Goal: Task Accomplishment & Management: Complete application form

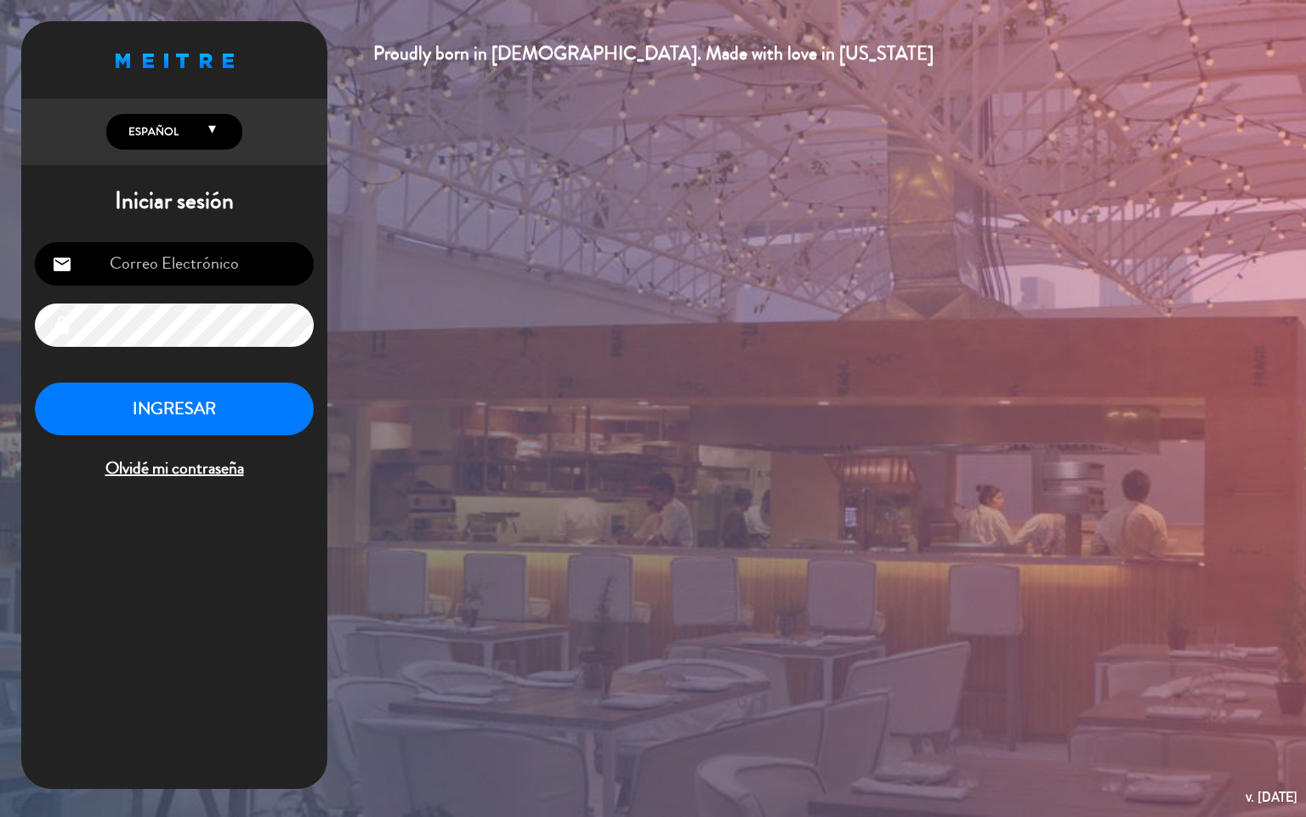
type input "[EMAIL_ADDRESS][DOMAIN_NAME]"
click at [210, 421] on button "INGRESAR" at bounding box center [174, 410] width 279 height 54
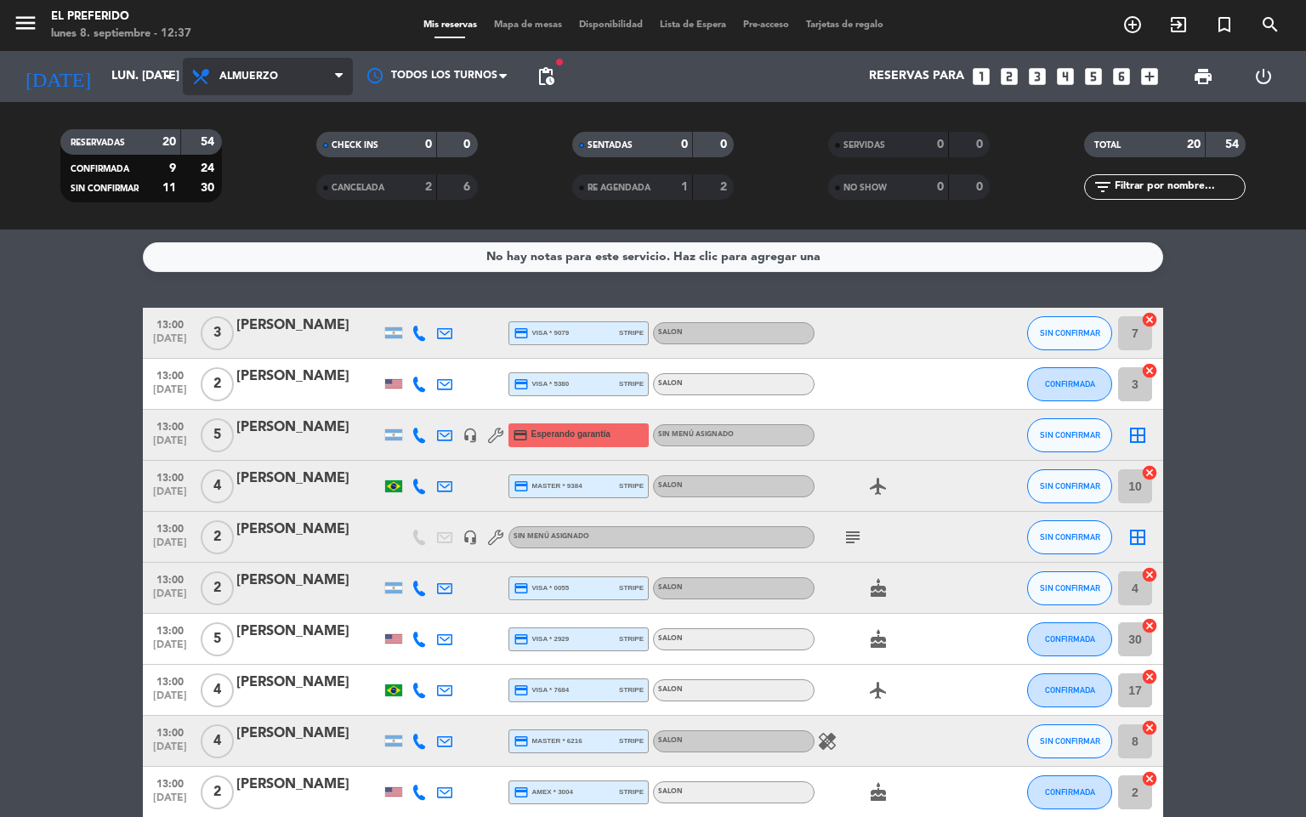
click at [340, 72] on icon at bounding box center [339, 77] width 8 height 14
click at [264, 189] on div "menu El Preferido lunes 8. septiembre - 12:37 Mis reservas Mapa de mesas Dispon…" at bounding box center [653, 115] width 1306 height 230
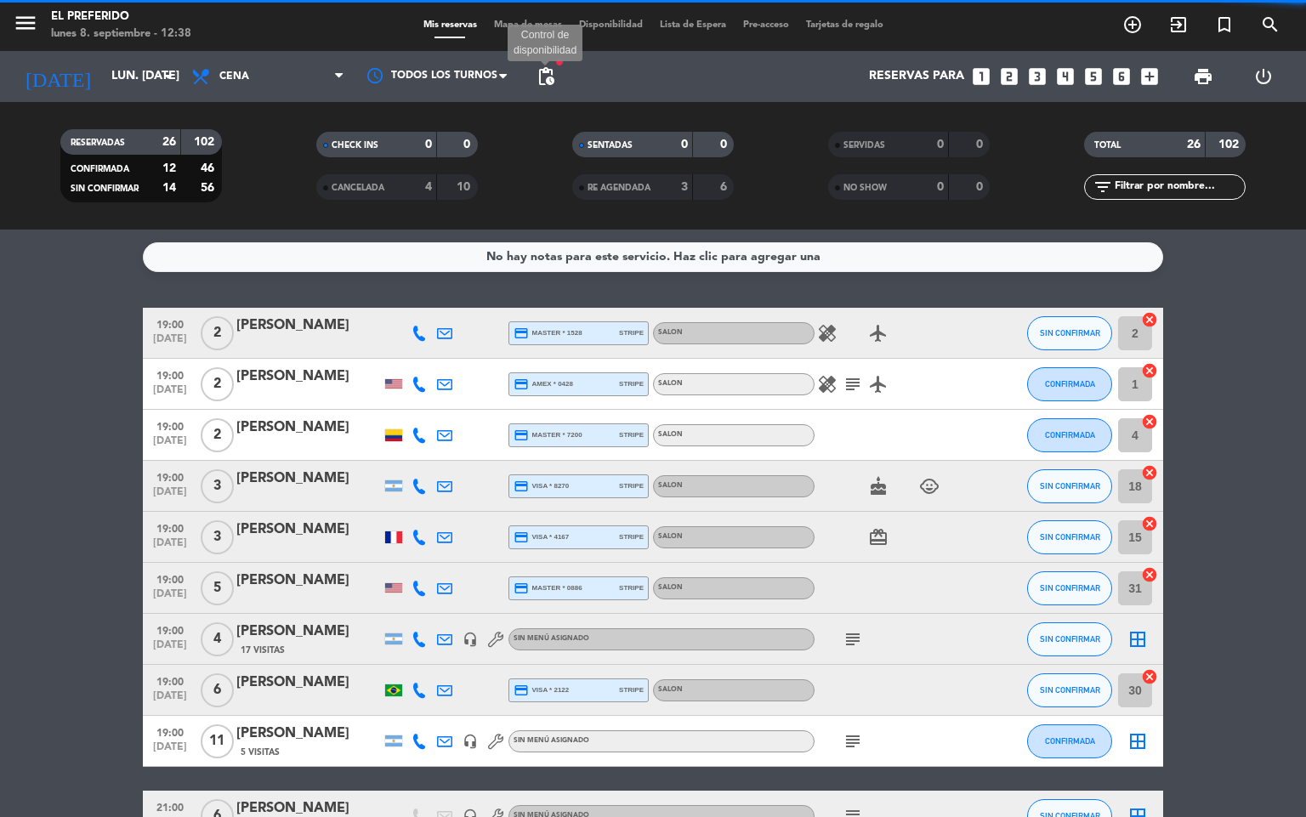
click at [547, 70] on span "pending_actions" at bounding box center [546, 76] width 20 height 20
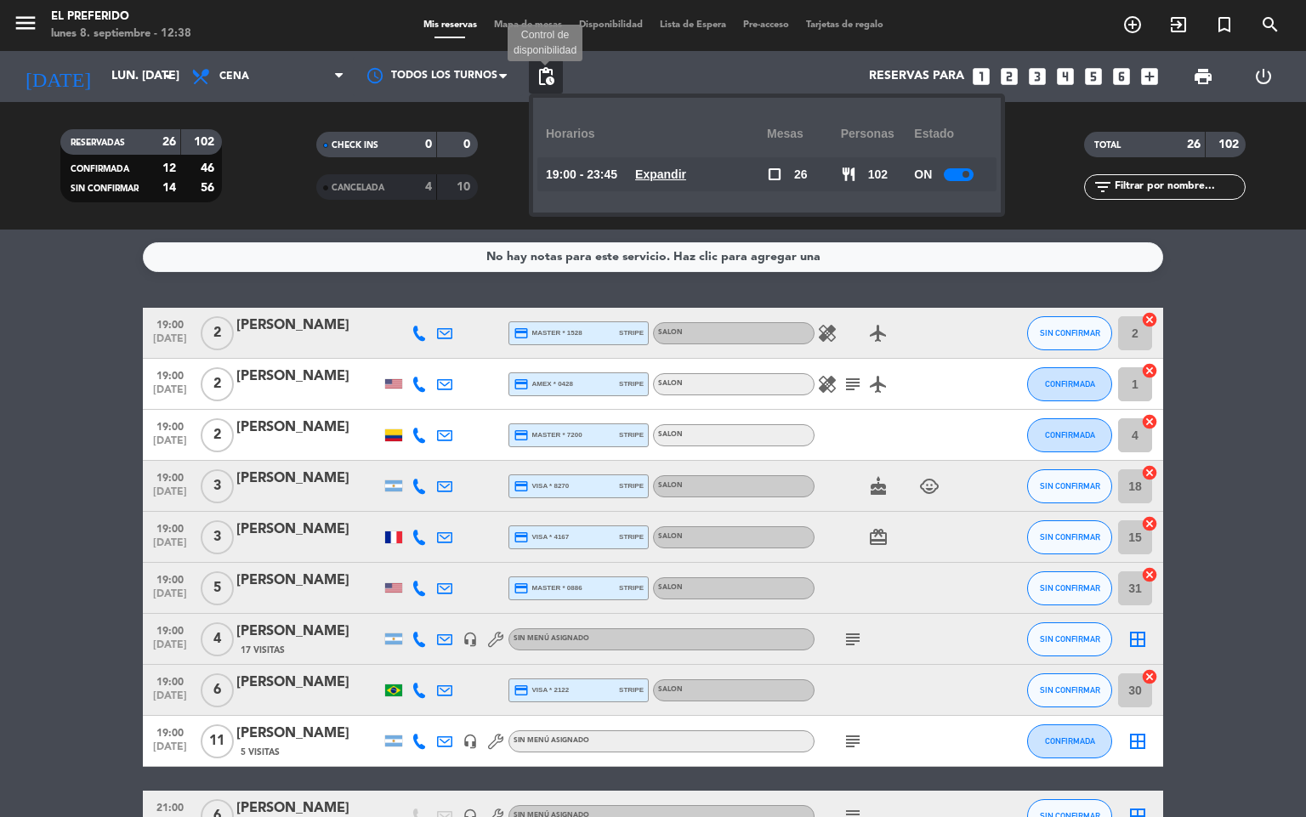
click at [547, 75] on span "pending_actions" at bounding box center [546, 76] width 20 height 20
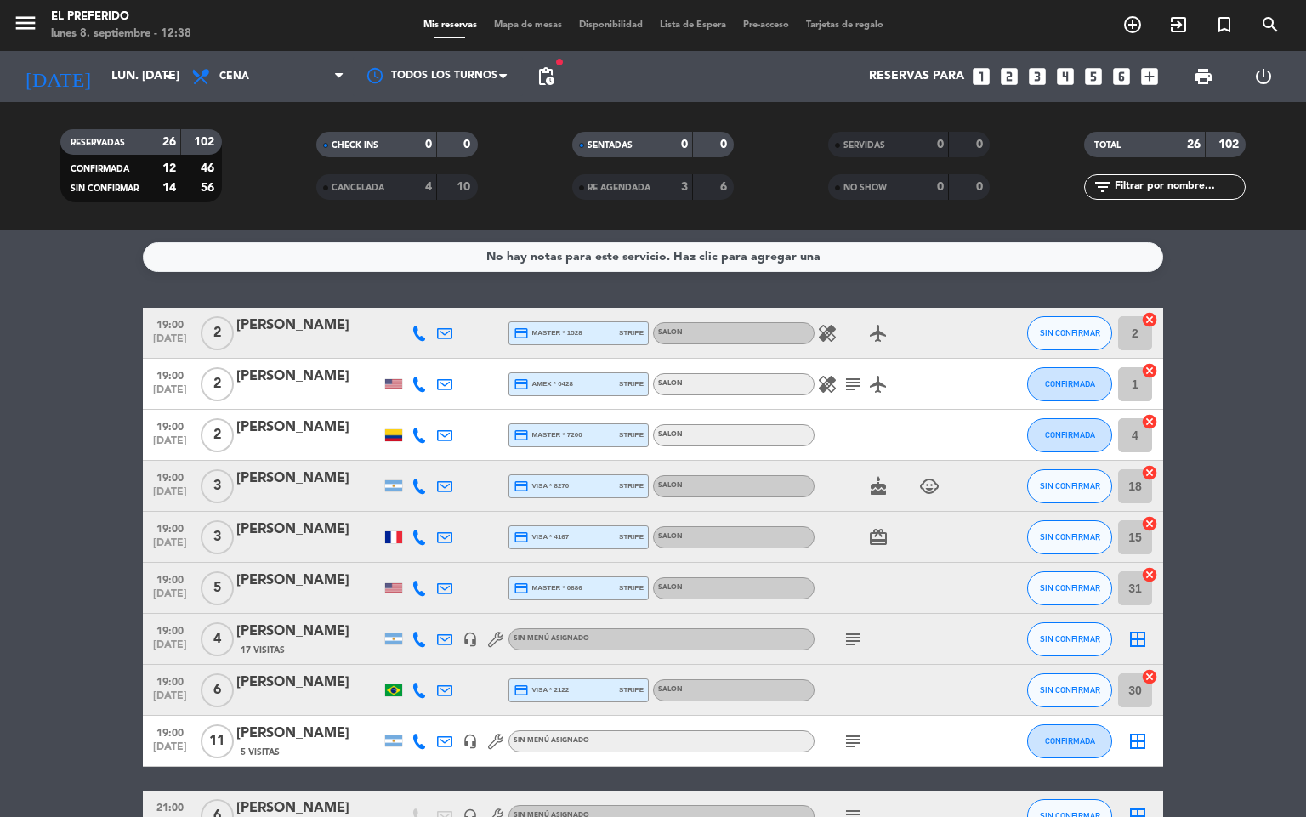
click at [669, 75] on div "Reservas para looks_one looks_two looks_3 looks_4 looks_5 looks_6 add_box" at bounding box center [865, 76] width 604 height 51
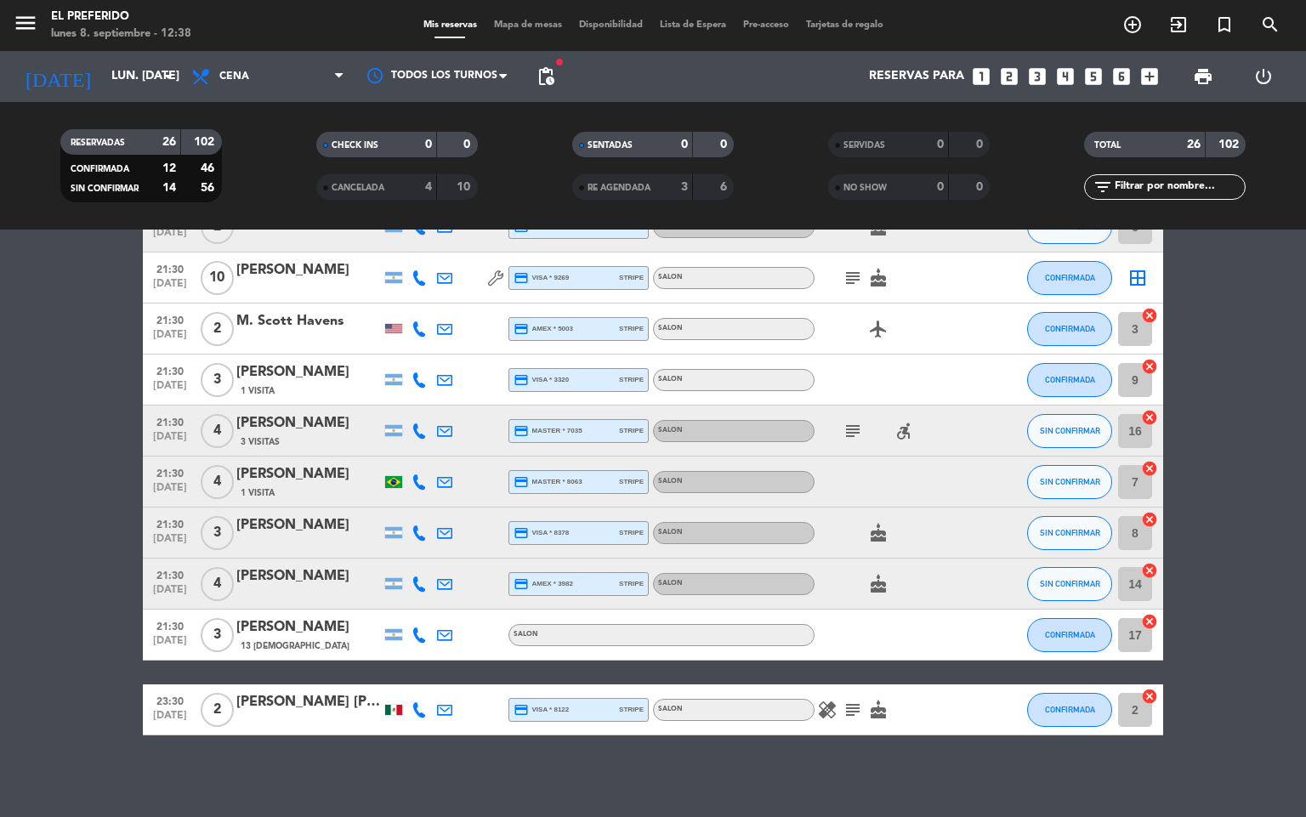
scroll to position [973, 0]
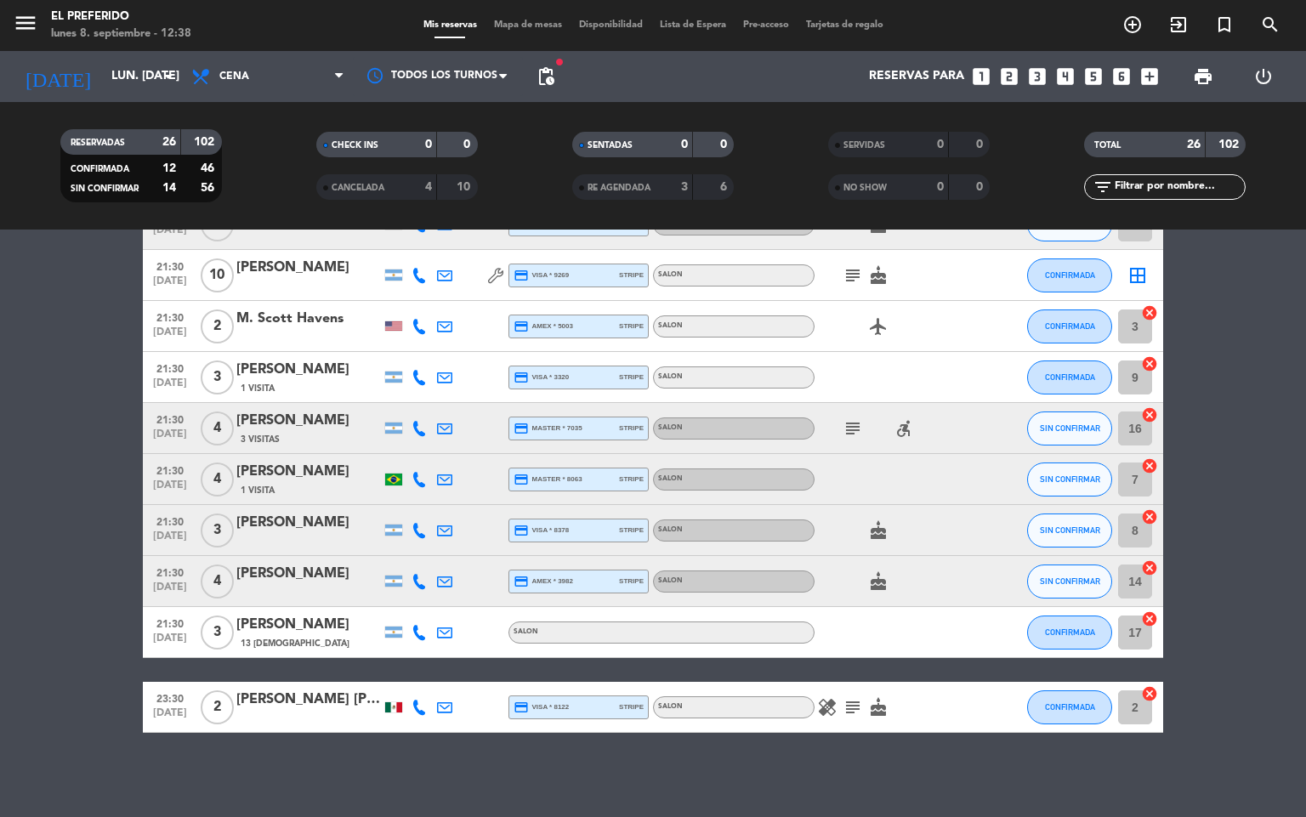
click at [1033, 77] on icon "looks_3" at bounding box center [1038, 76] width 22 height 22
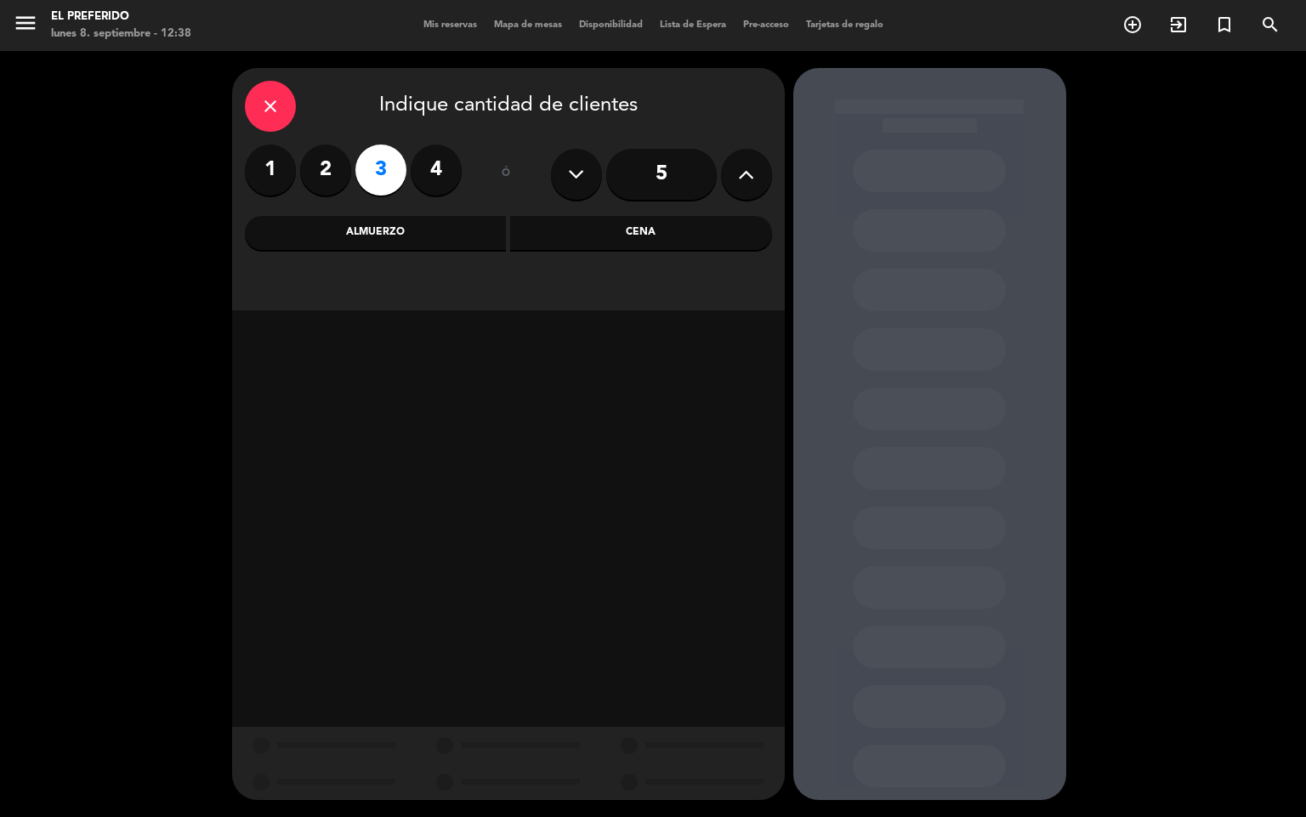
click at [658, 233] on div "Cena" at bounding box center [641, 233] width 262 height 34
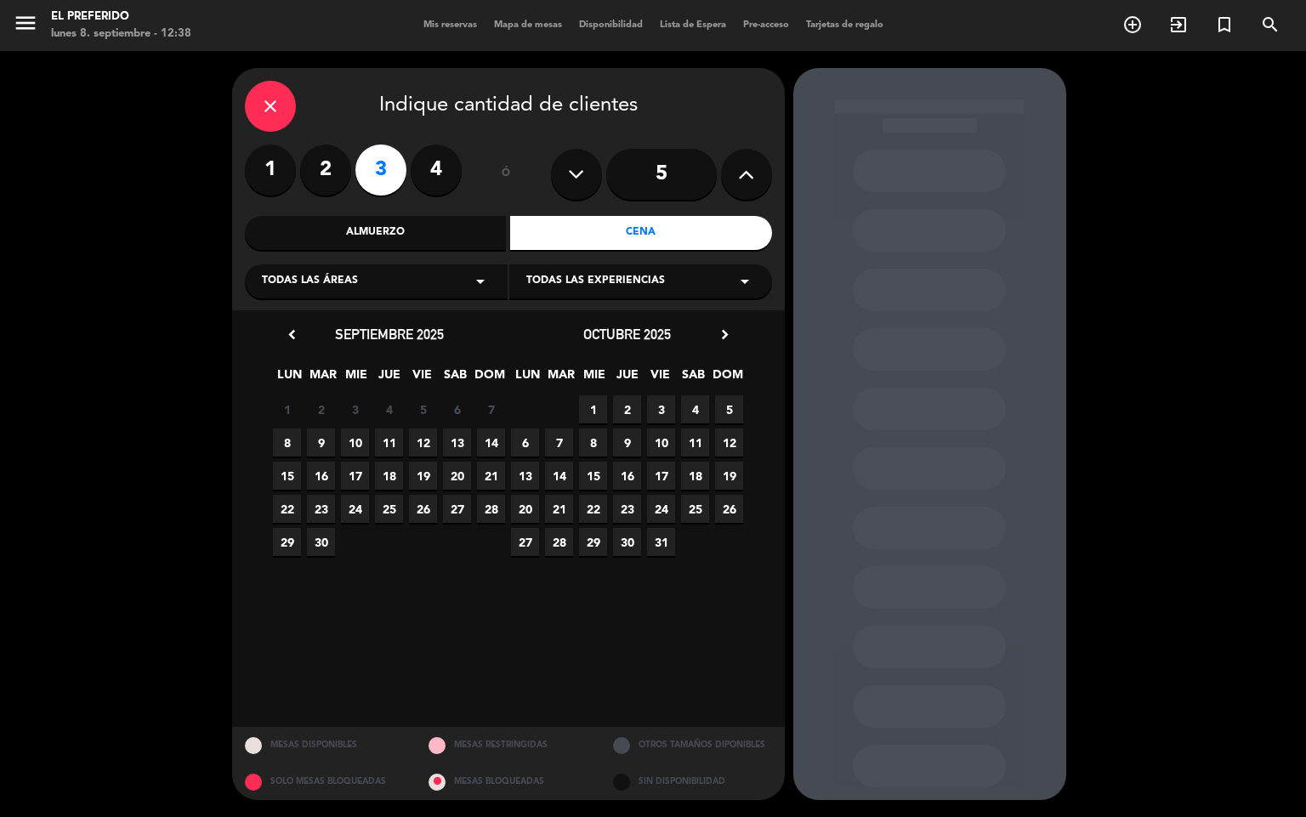
click at [284, 436] on span "8" at bounding box center [287, 443] width 28 height 28
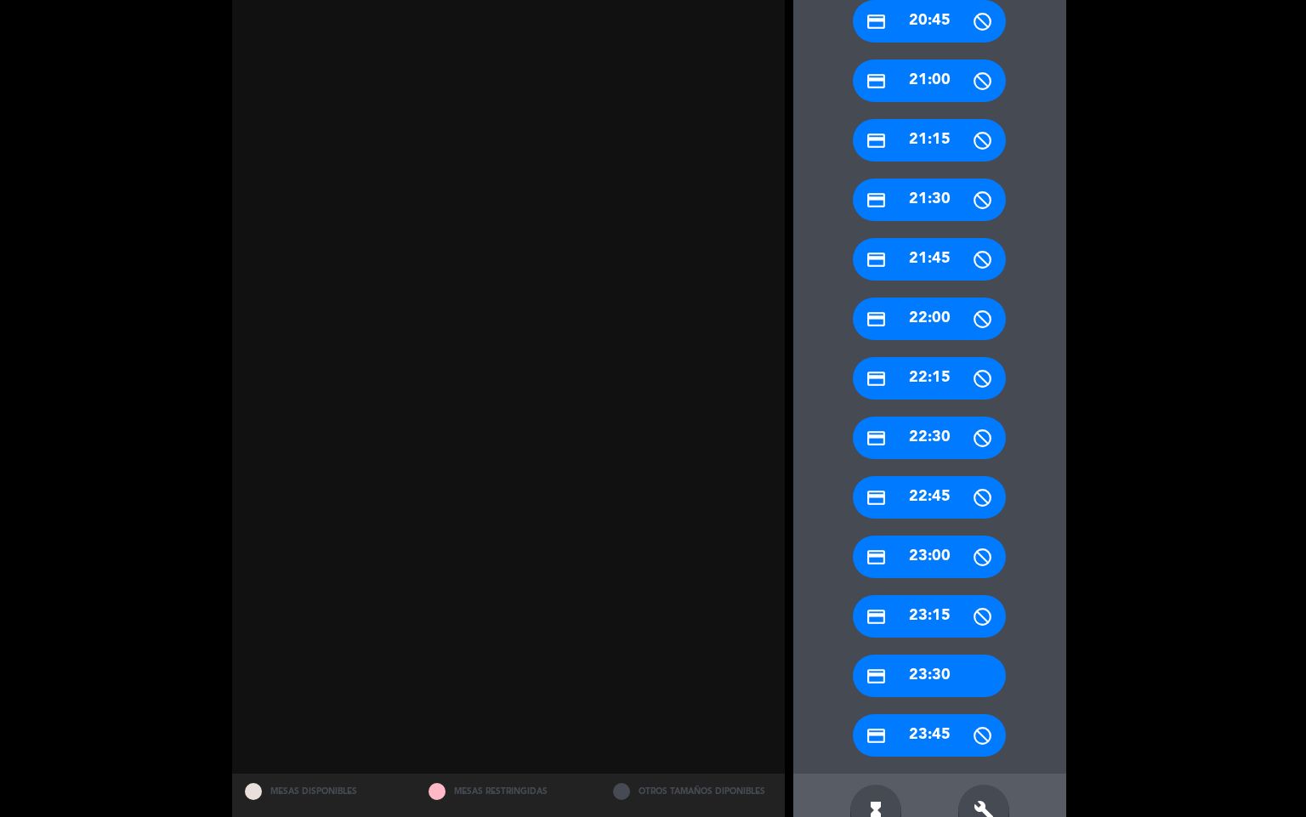
scroll to position [640, 0]
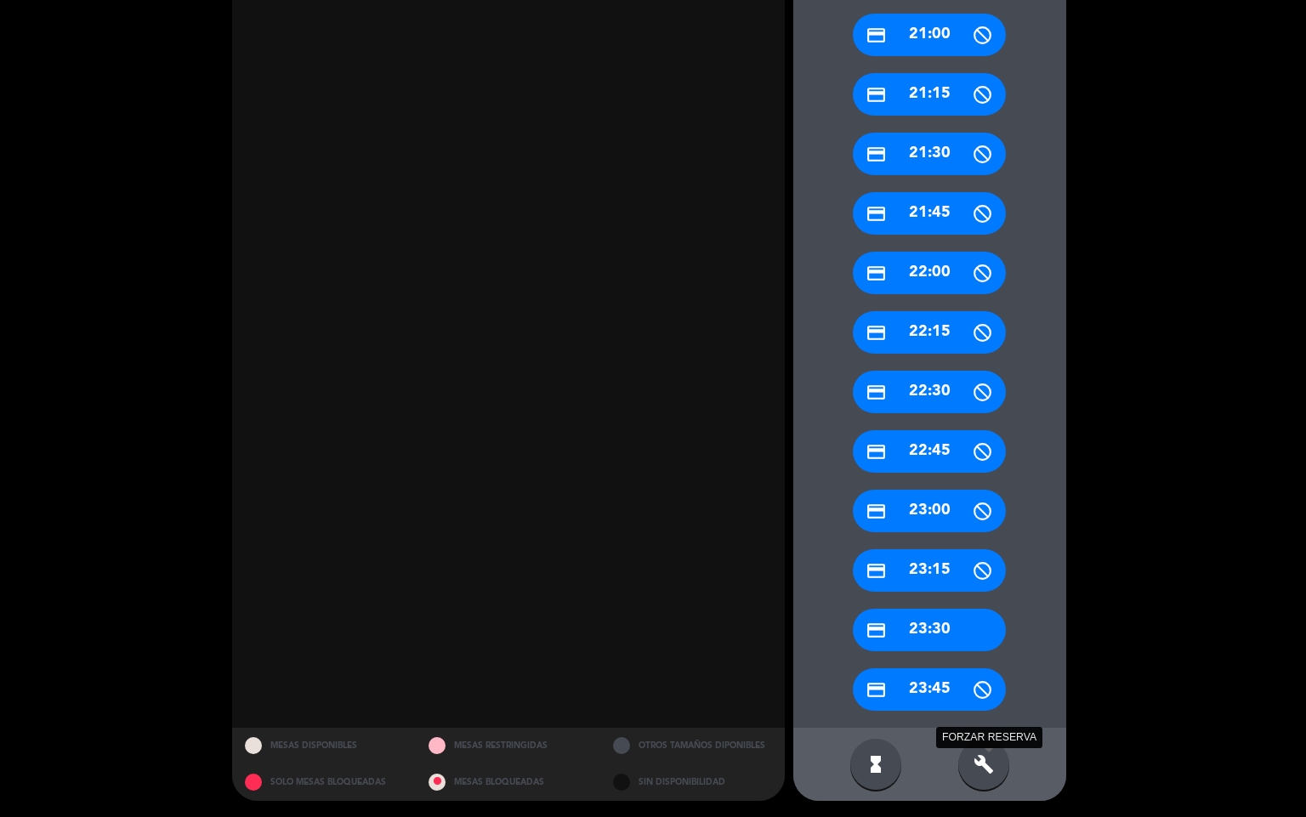
click at [990, 761] on icon "build" at bounding box center [984, 764] width 20 height 20
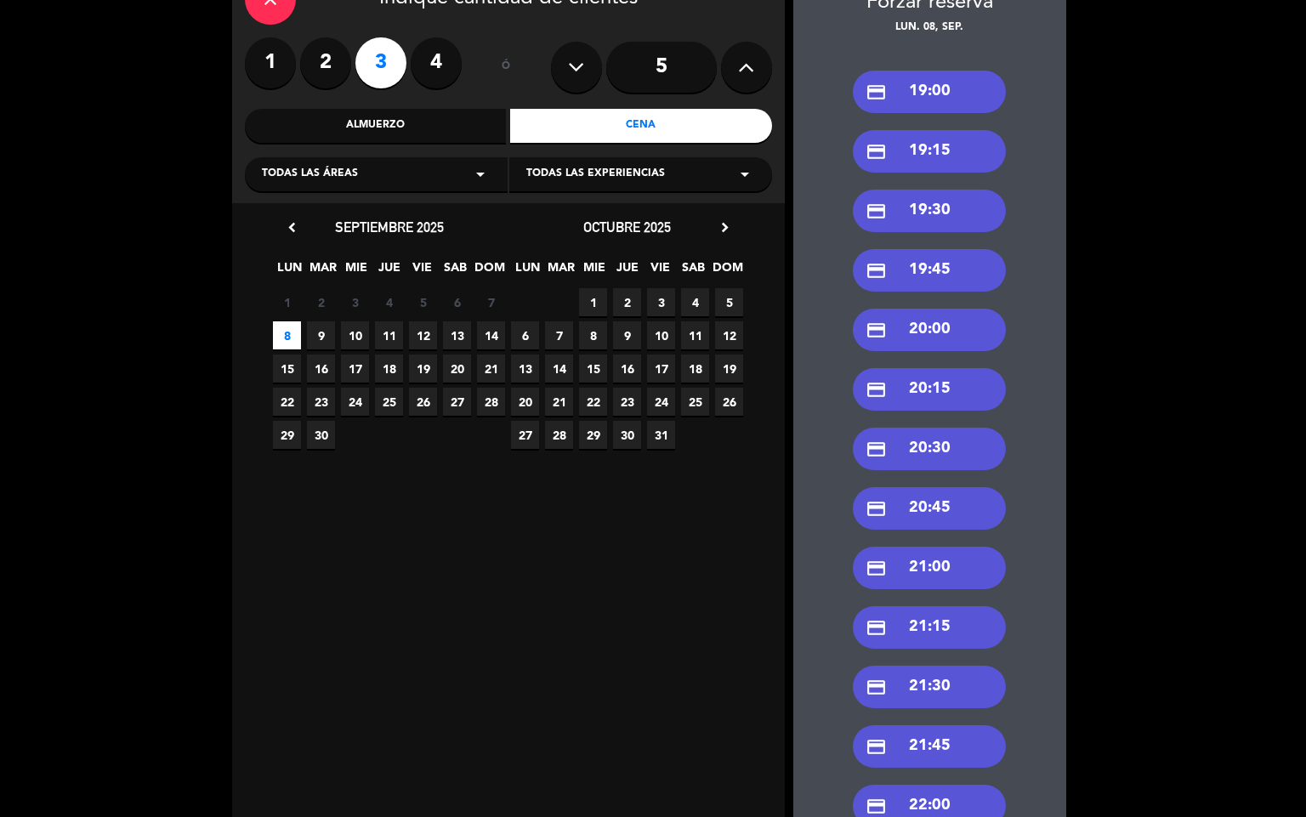
scroll to position [3, 0]
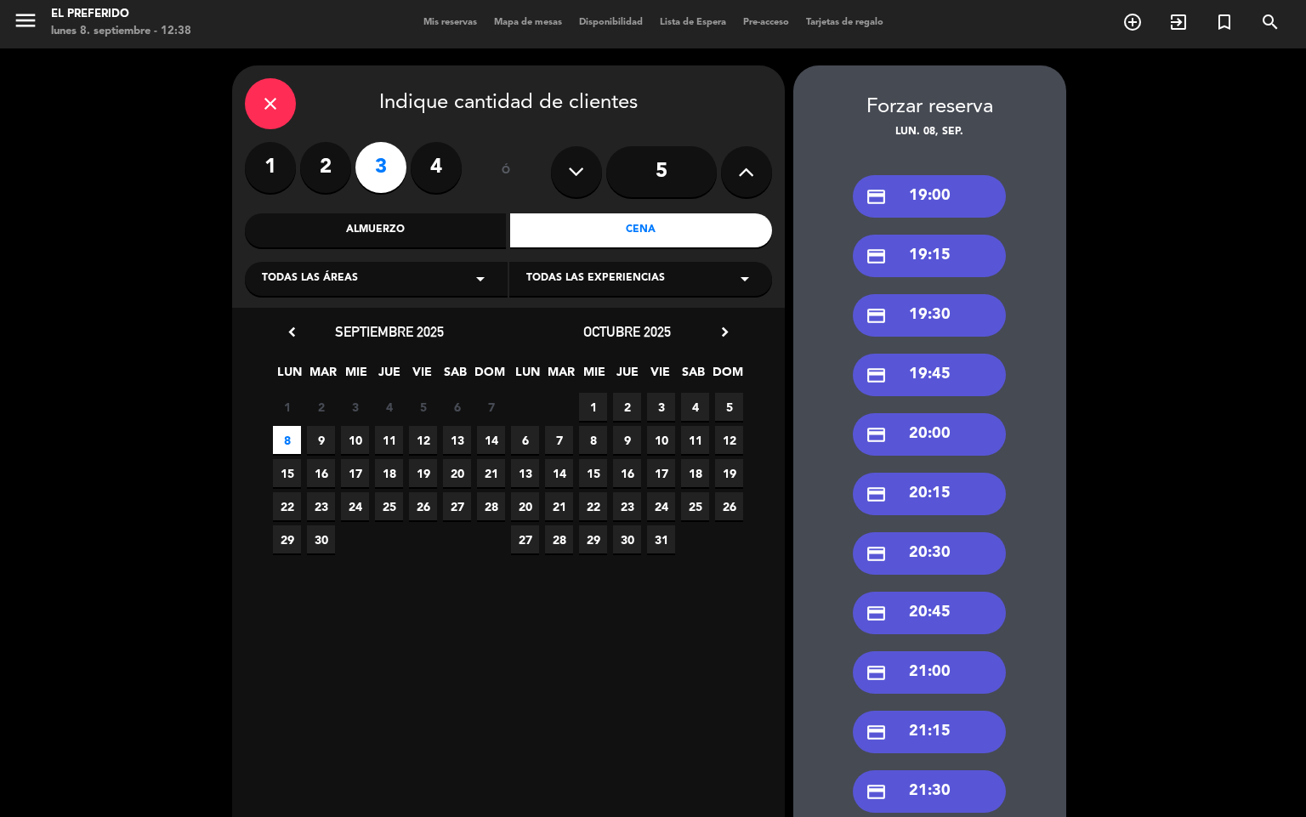
click at [942, 197] on div "credit_card 19:00" at bounding box center [929, 196] width 153 height 43
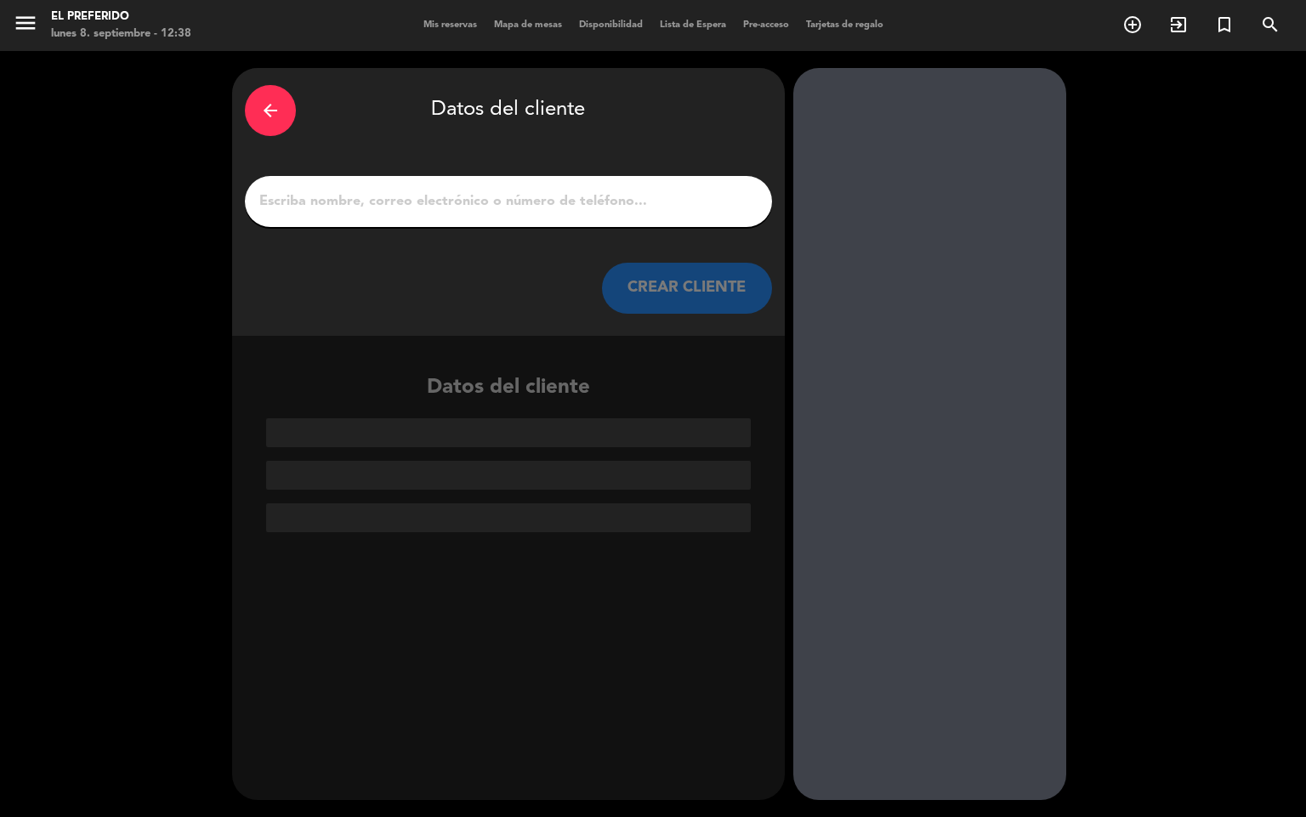
click at [464, 208] on input "1" at bounding box center [509, 202] width 502 height 24
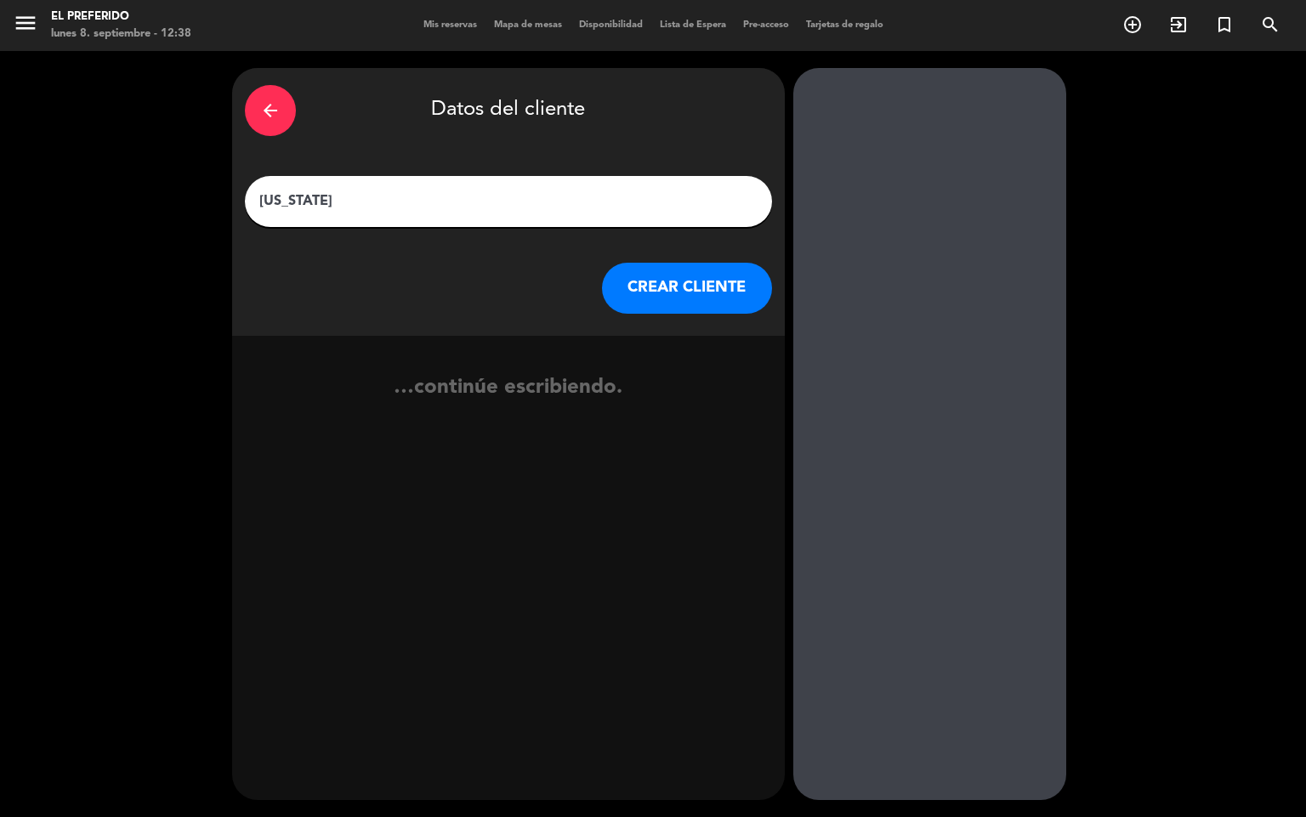
type input "[US_STATE]"
click at [652, 279] on button "CREAR CLIENTE" at bounding box center [687, 288] width 170 height 51
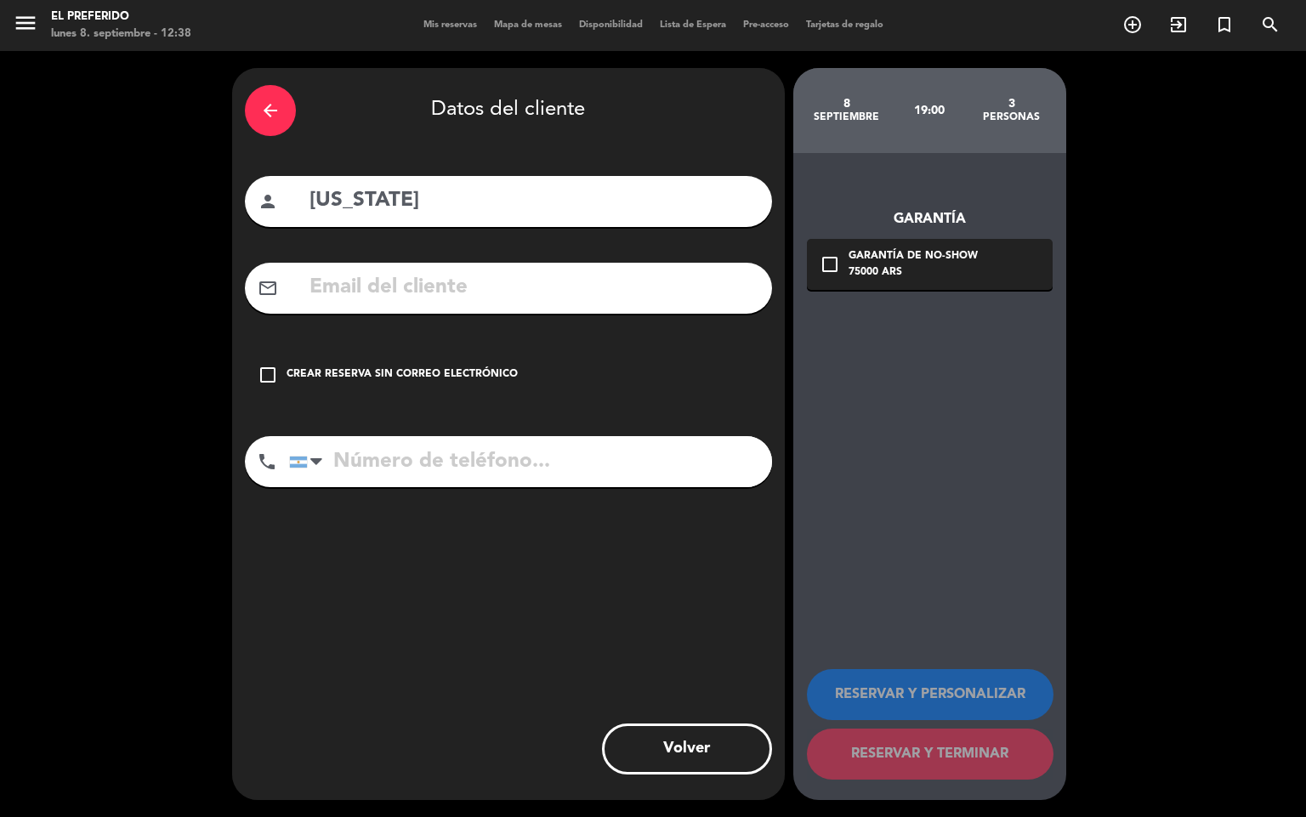
click at [388, 293] on input "text" at bounding box center [534, 287] width 452 height 35
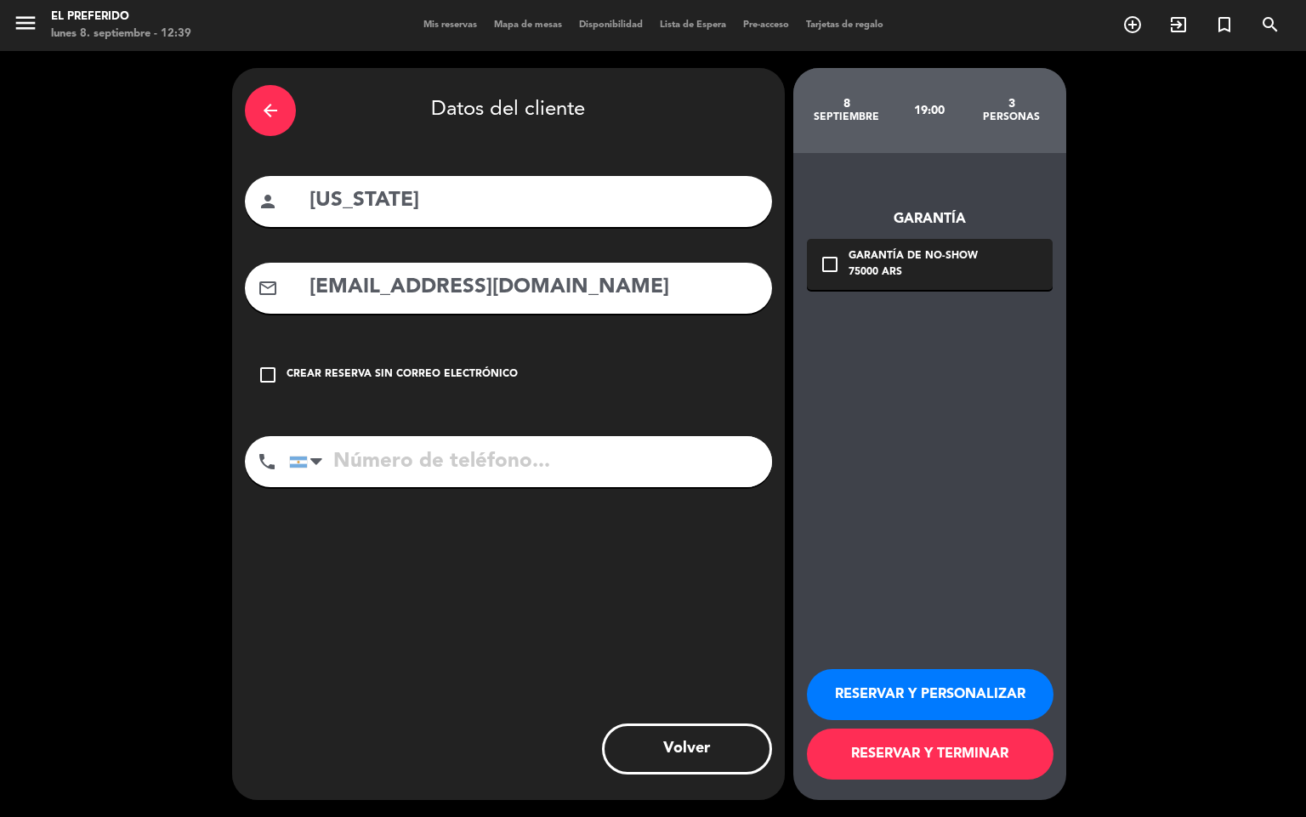
type input "[EMAIL_ADDRESS][DOMAIN_NAME]"
click at [409, 467] on input "tel" at bounding box center [530, 461] width 483 height 51
type input "[PHONE_NUMBER]"
click at [822, 258] on icon "check_box_outline_blank" at bounding box center [830, 264] width 20 height 20
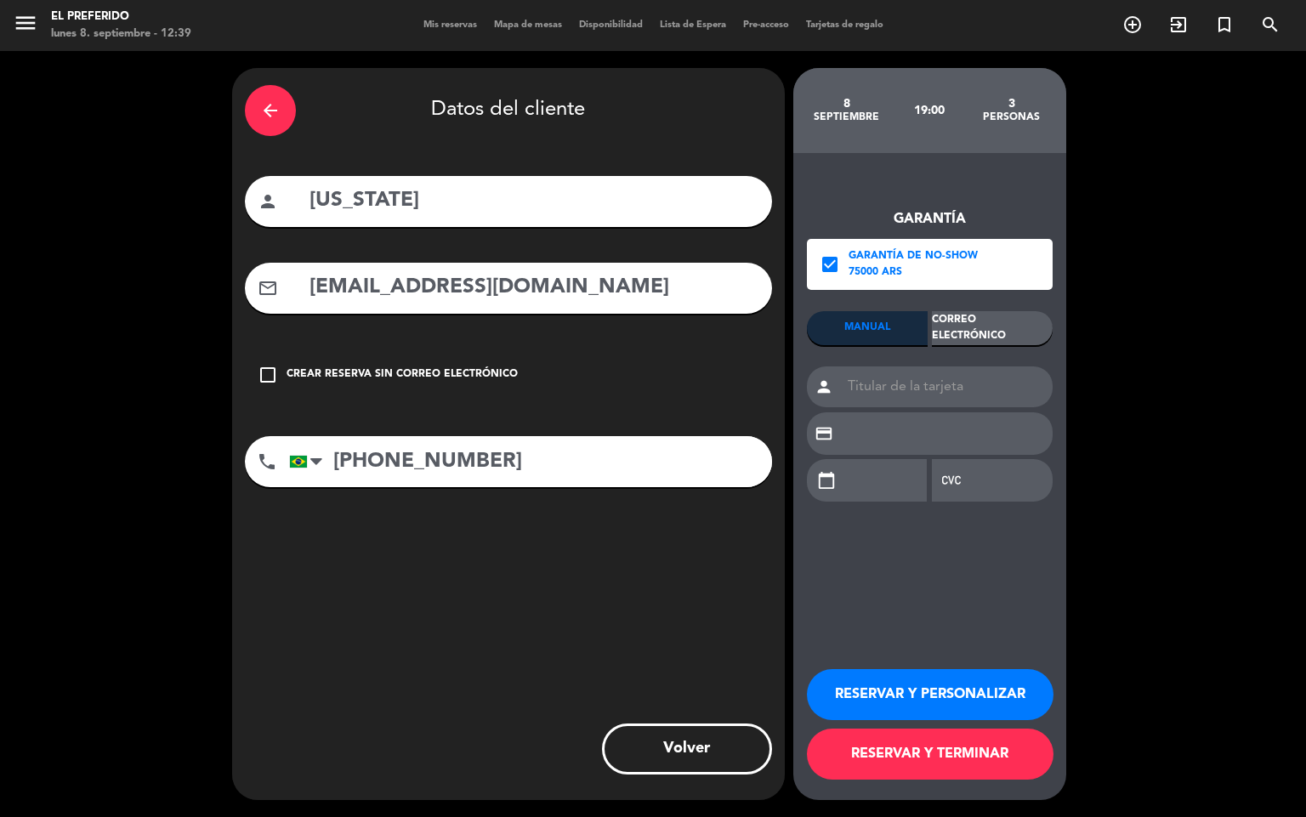
click at [983, 329] on div "Correo Electrónico" at bounding box center [992, 328] width 121 height 34
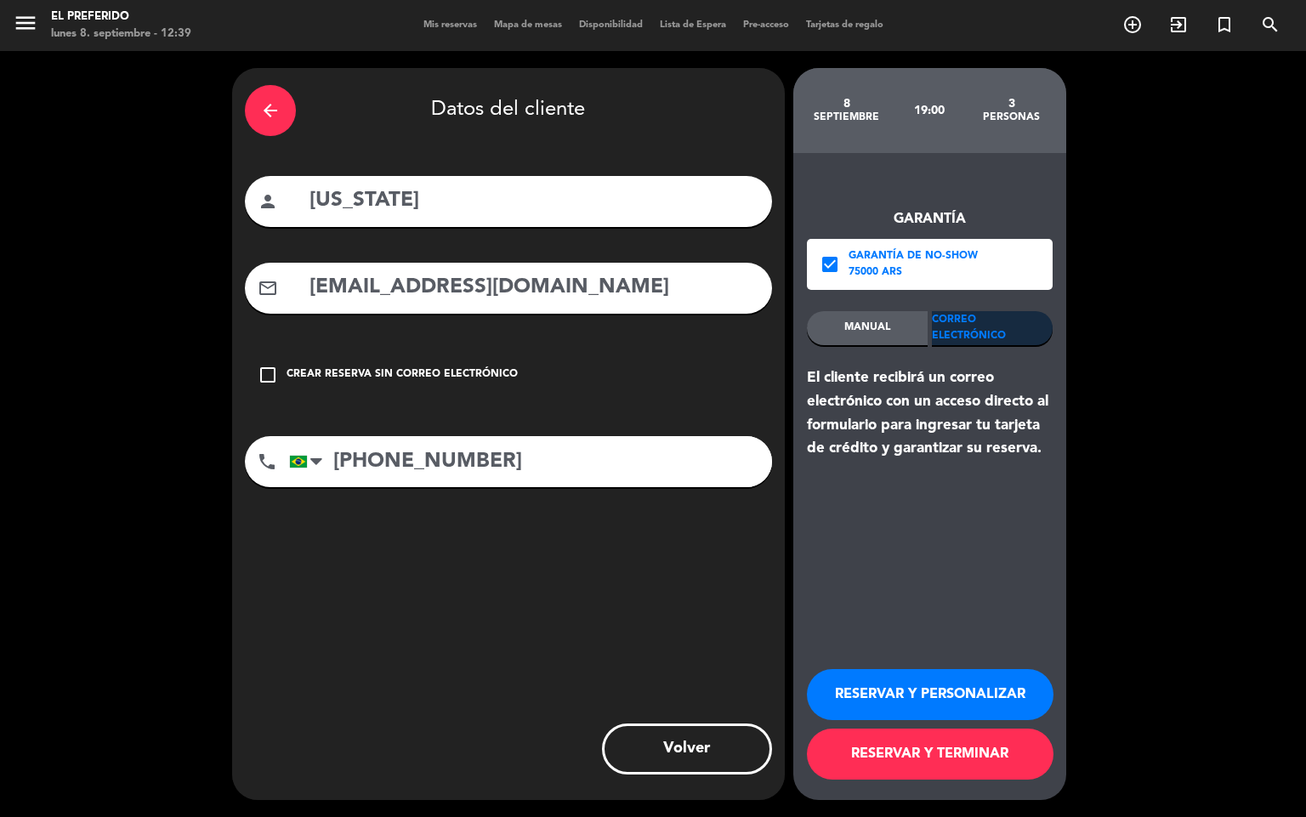
click at [949, 672] on button "RESERVAR Y PERSONALIZAR" at bounding box center [930, 694] width 247 height 51
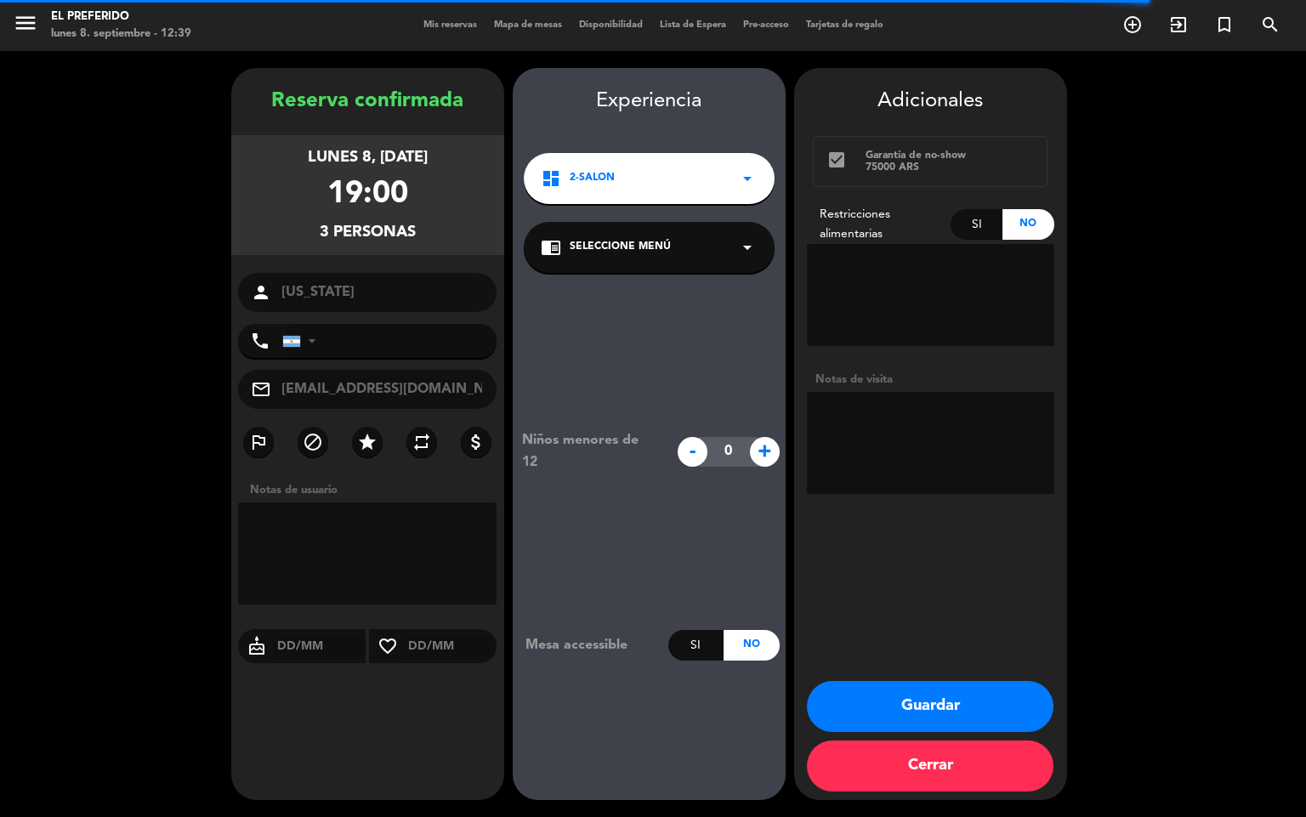
type input "[PHONE_NUMBER]"
